Goal: Task Accomplishment & Management: Use online tool/utility

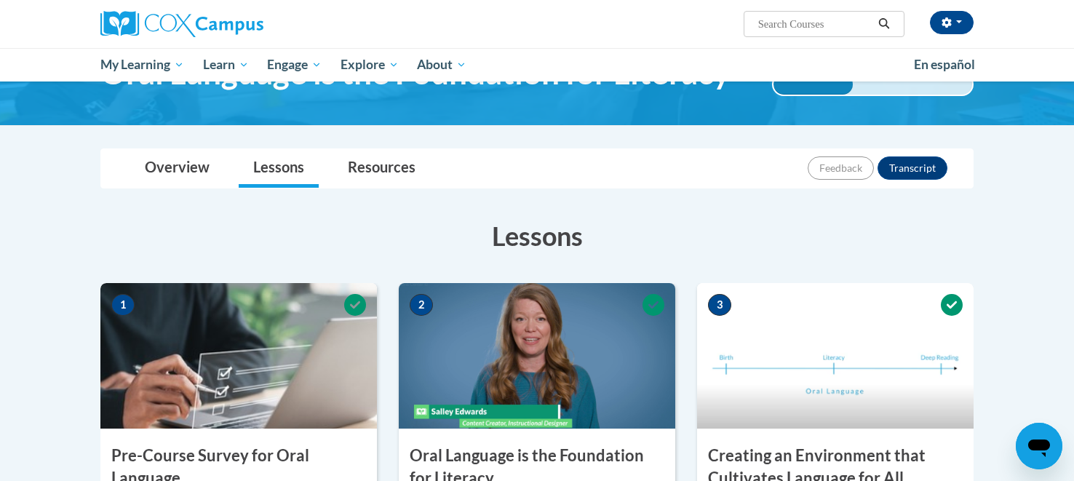
scroll to position [713, 0]
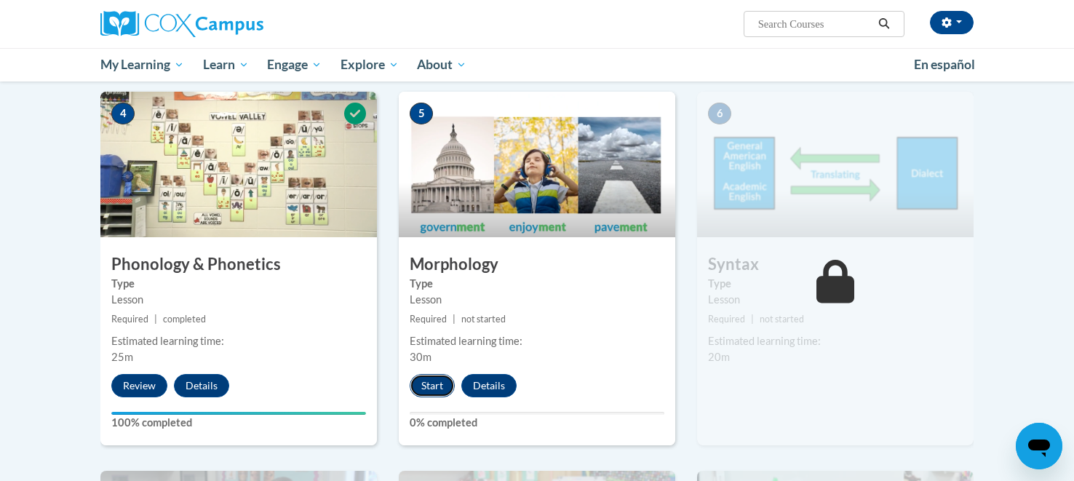
click at [428, 393] on button "Start" at bounding box center [432, 385] width 45 height 23
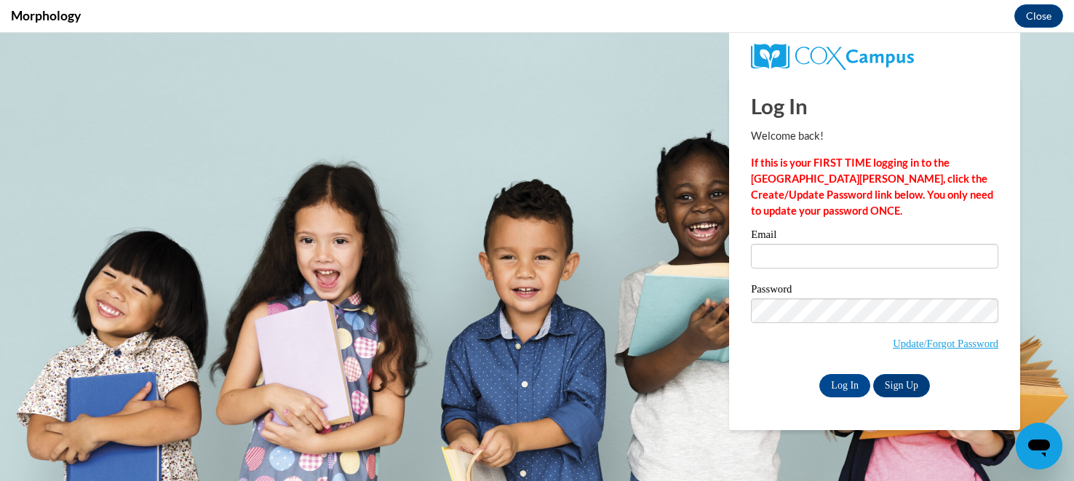
scroll to position [0, 0]
type input "jesbrock@augusta.edu"
click at [847, 384] on input "Log In" at bounding box center [845, 385] width 51 height 23
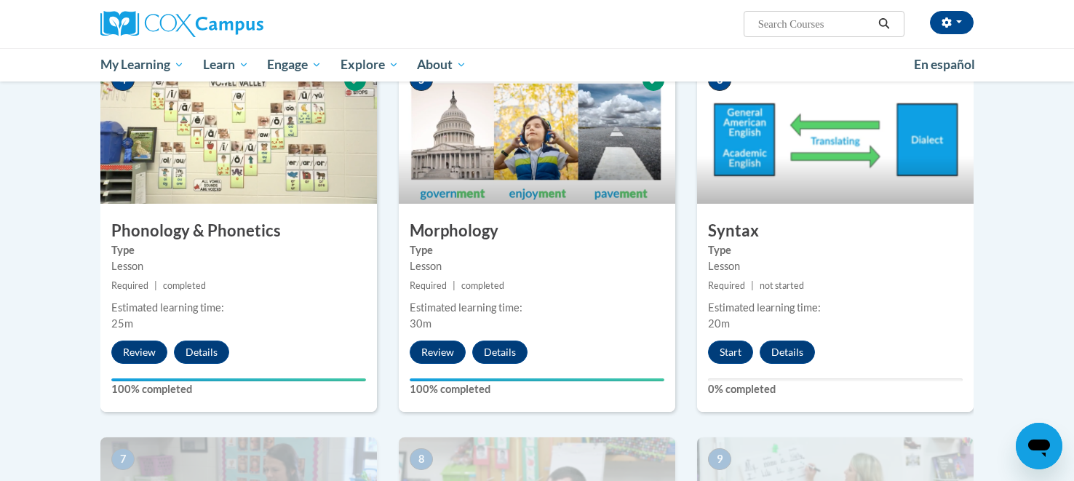
scroll to position [747, 0]
